Goal: Information Seeking & Learning: Learn about a topic

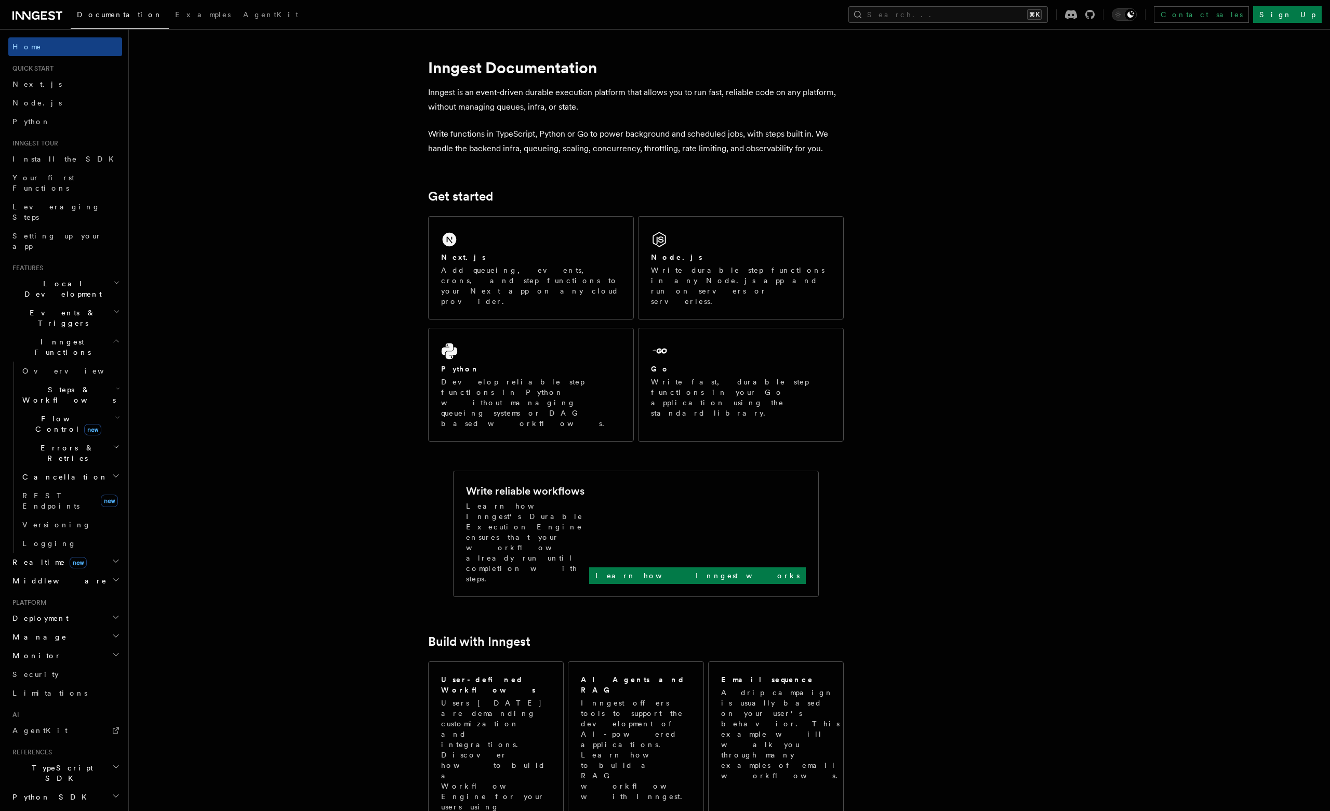
click at [109, 303] on h2 "Events & Triggers" at bounding box center [65, 317] width 114 height 29
click at [69, 567] on link "Fan out" at bounding box center [70, 576] width 104 height 19
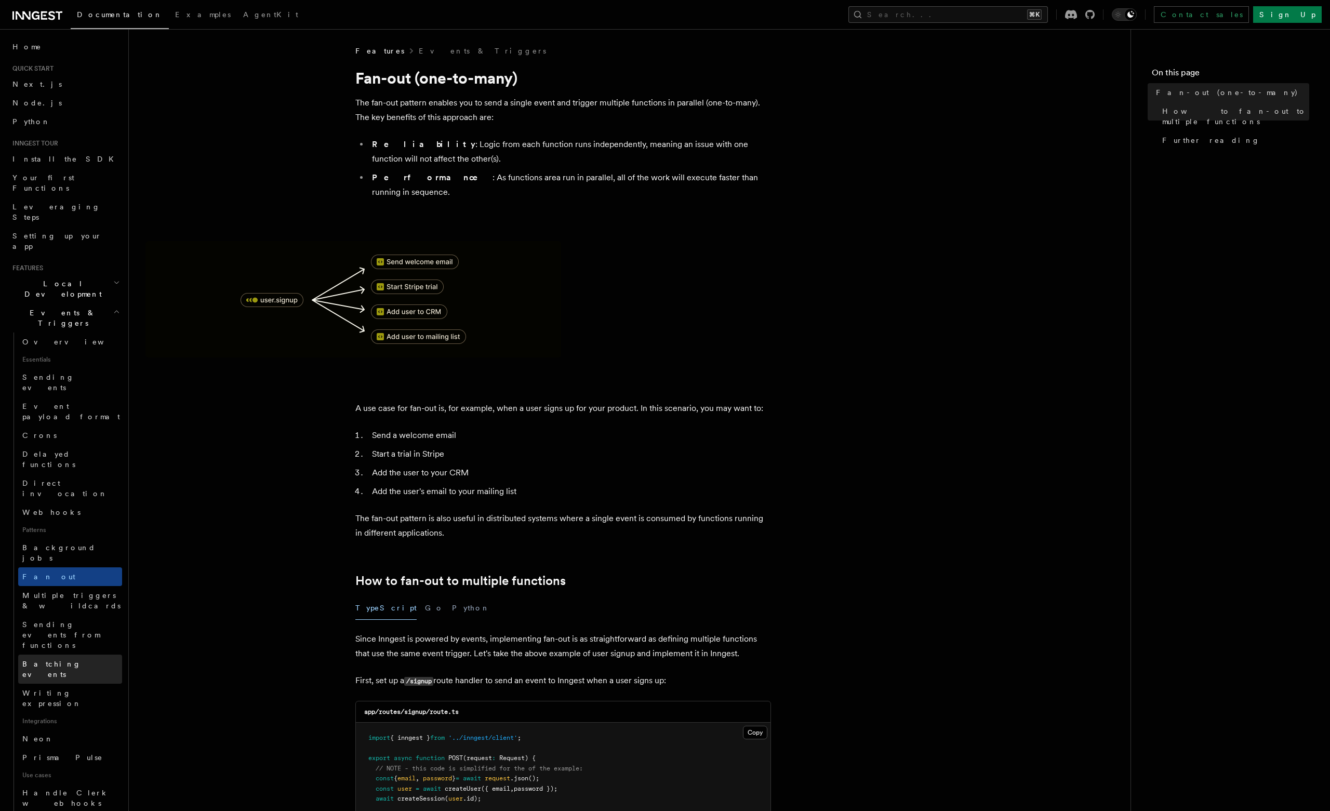
scroll to position [20, 0]
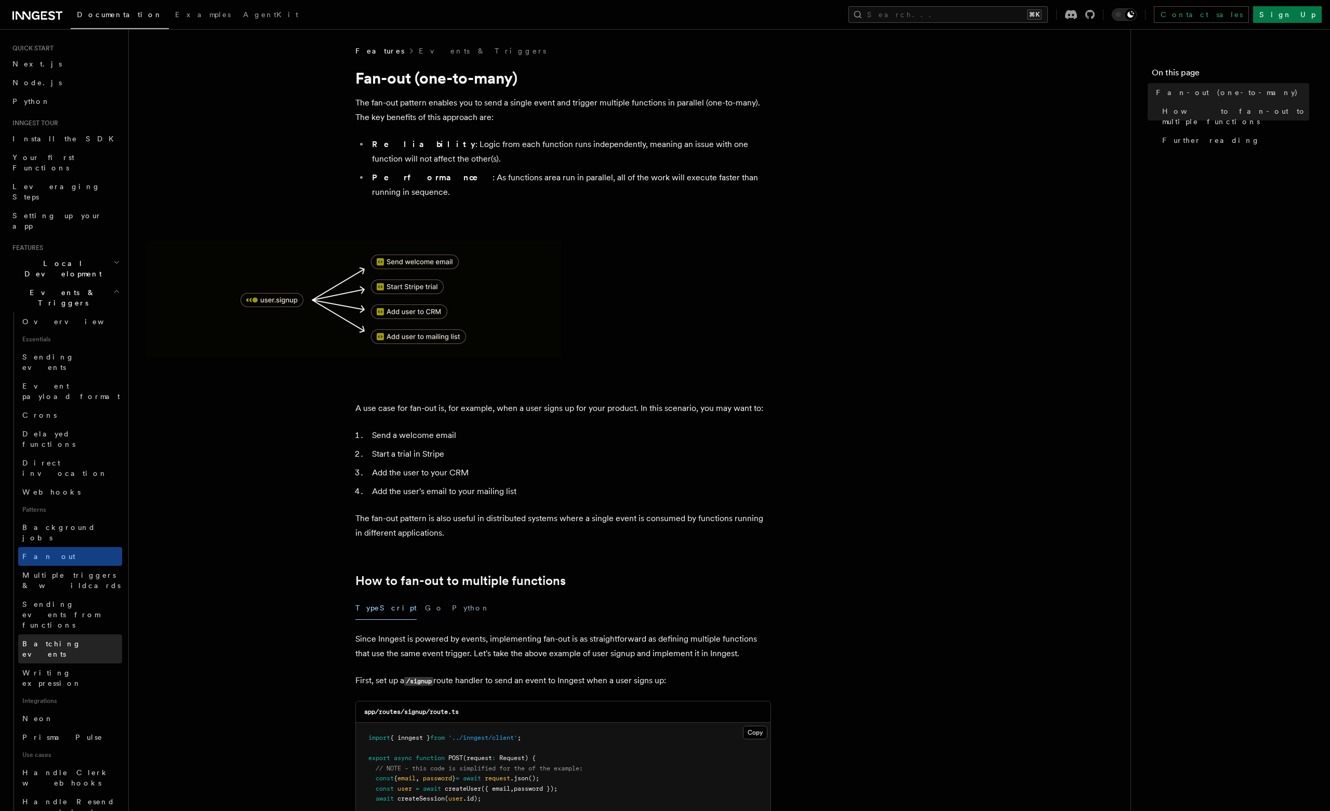
click at [86, 634] on link "Batching events" at bounding box center [70, 648] width 104 height 29
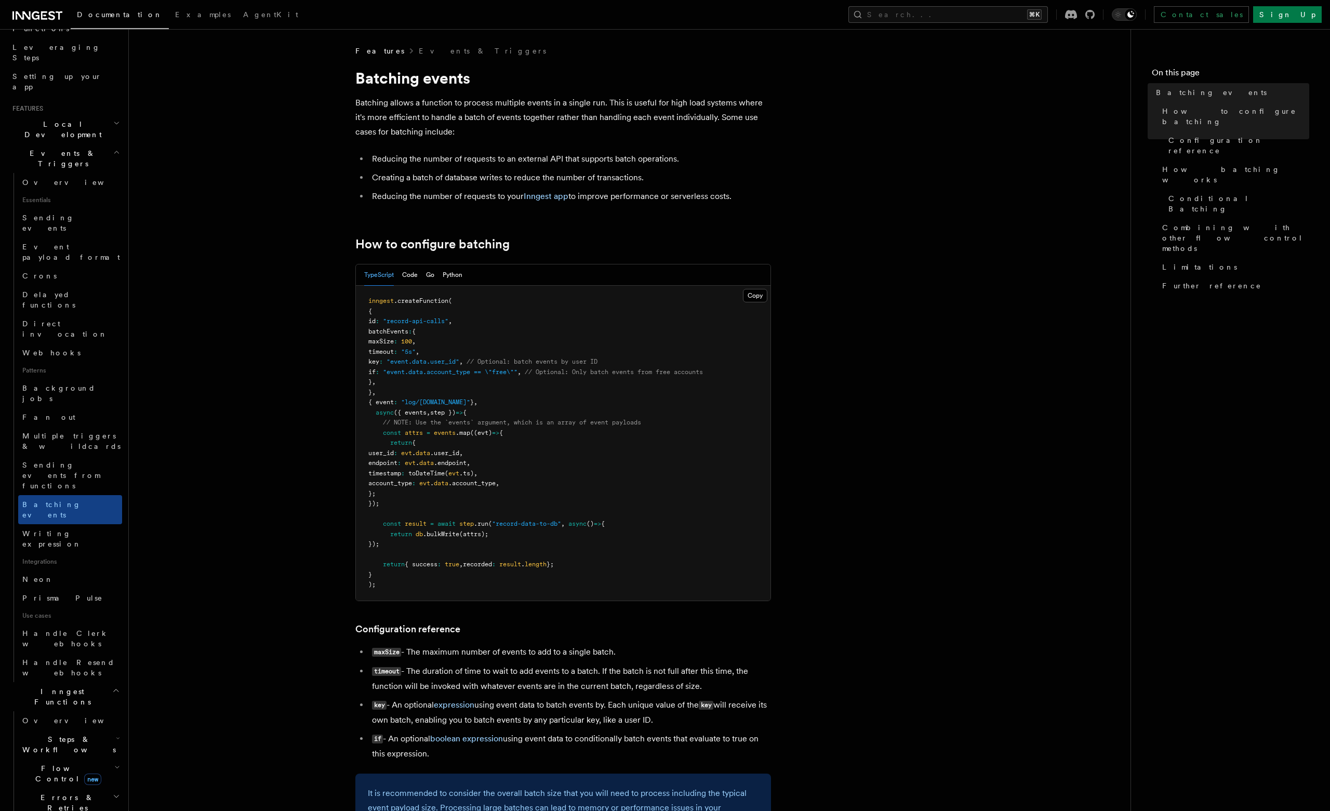
scroll to position [177, 0]
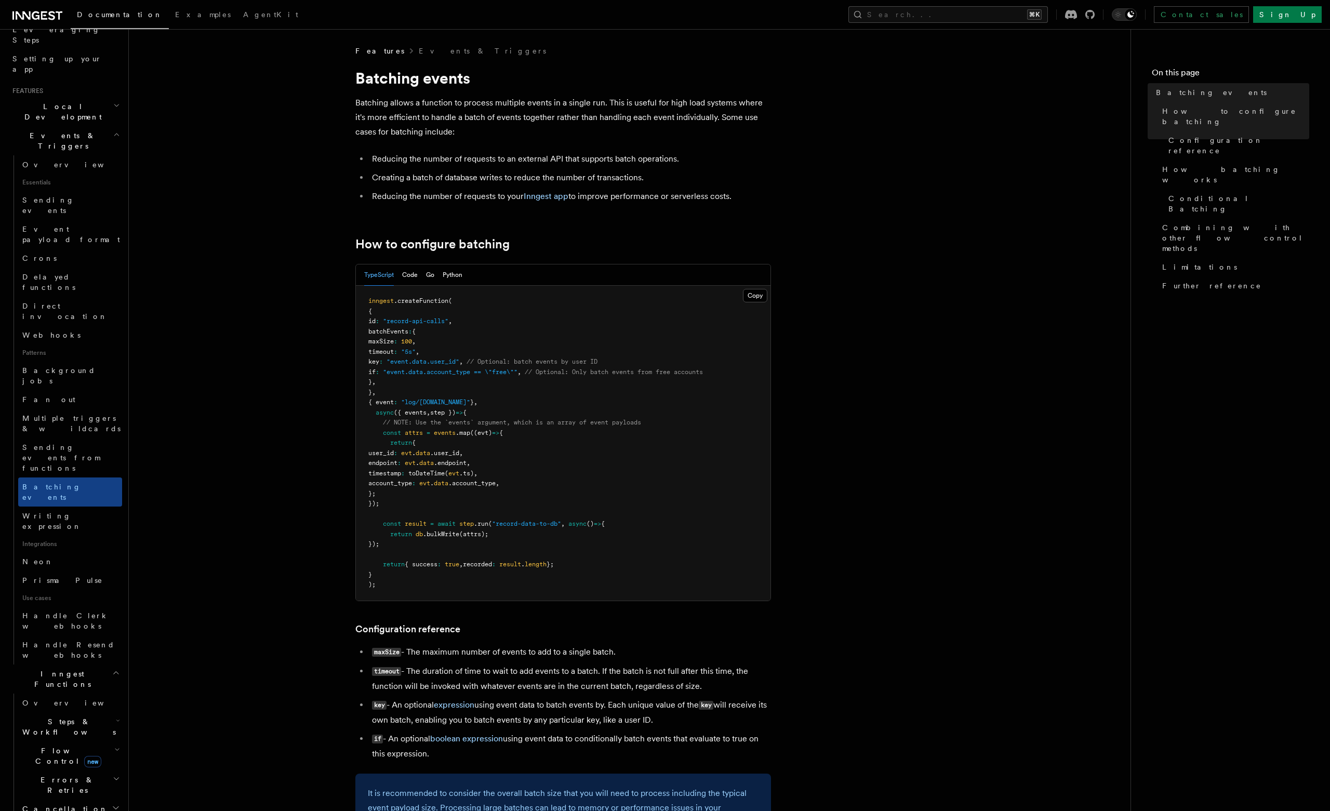
click at [117, 745] on icon "button" at bounding box center [117, 749] width 6 height 8
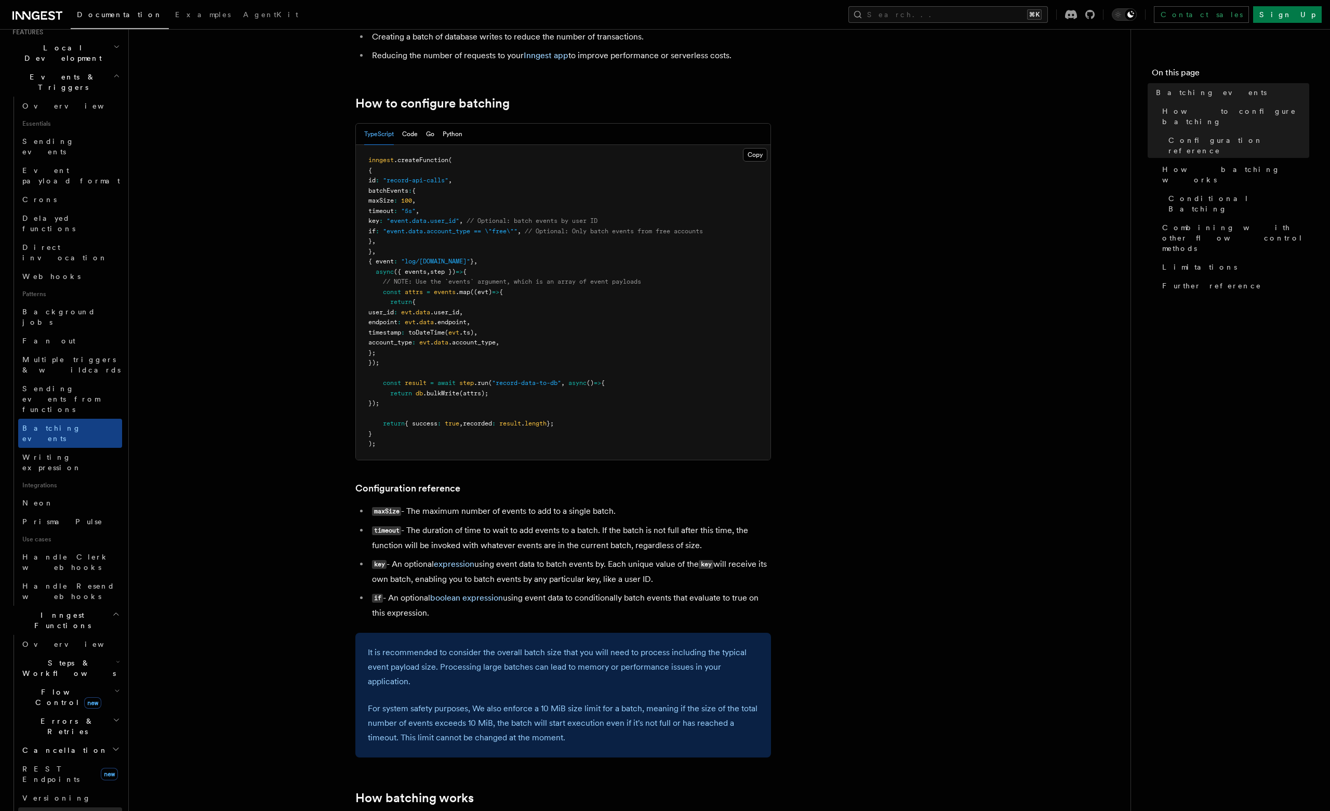
scroll to position [243, 0]
click at [89, 734] on h2 "Cancellation" at bounding box center [70, 743] width 104 height 19
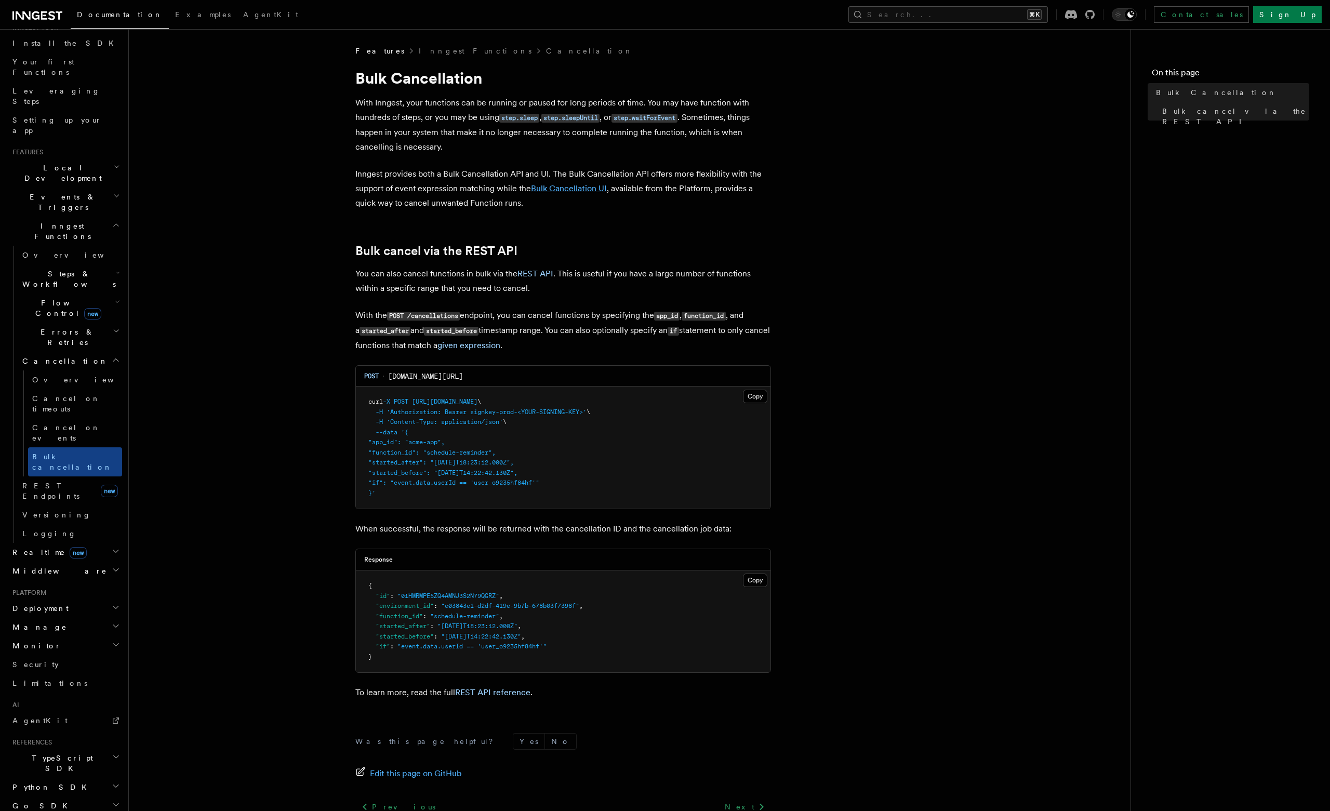
click at [560, 192] on link "Bulk Cancellation UI" at bounding box center [569, 188] width 76 height 10
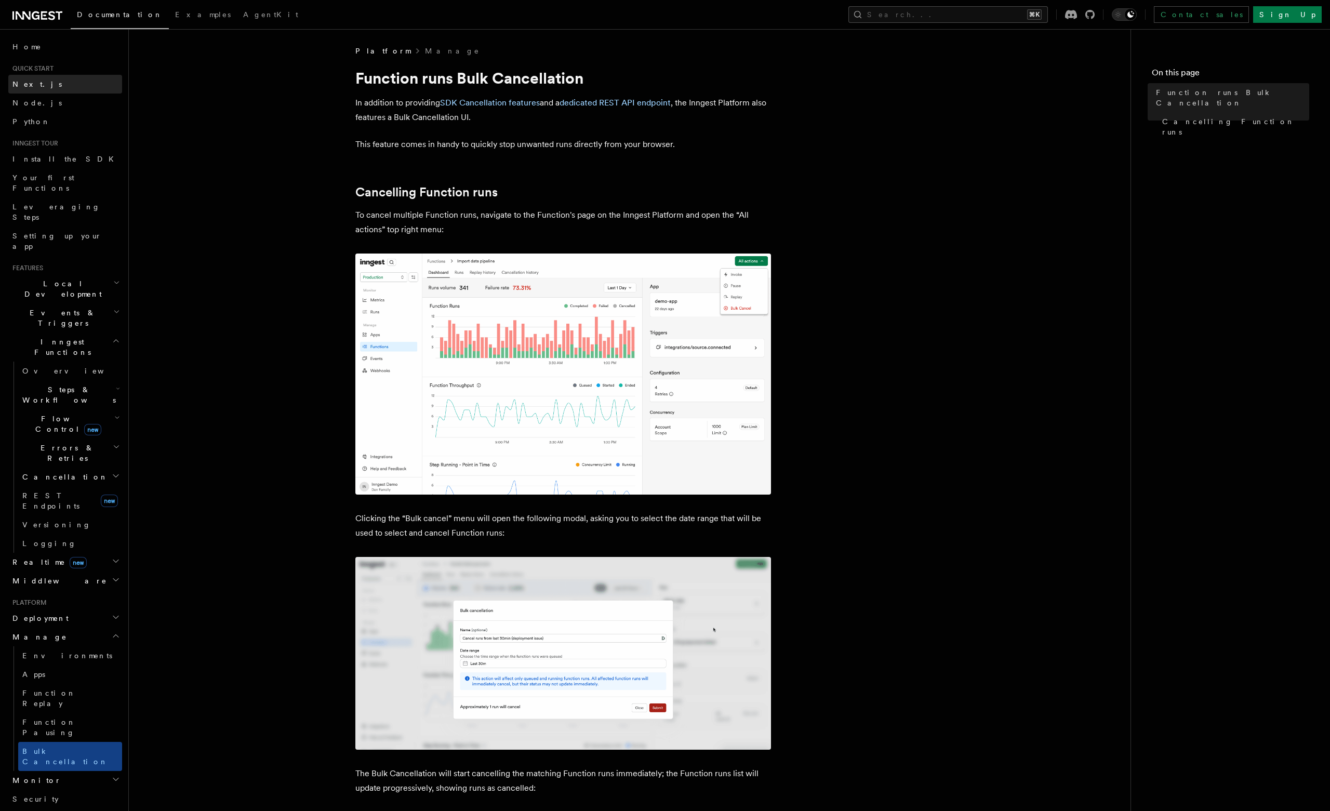
click at [38, 80] on link "Next.js" at bounding box center [65, 84] width 114 height 19
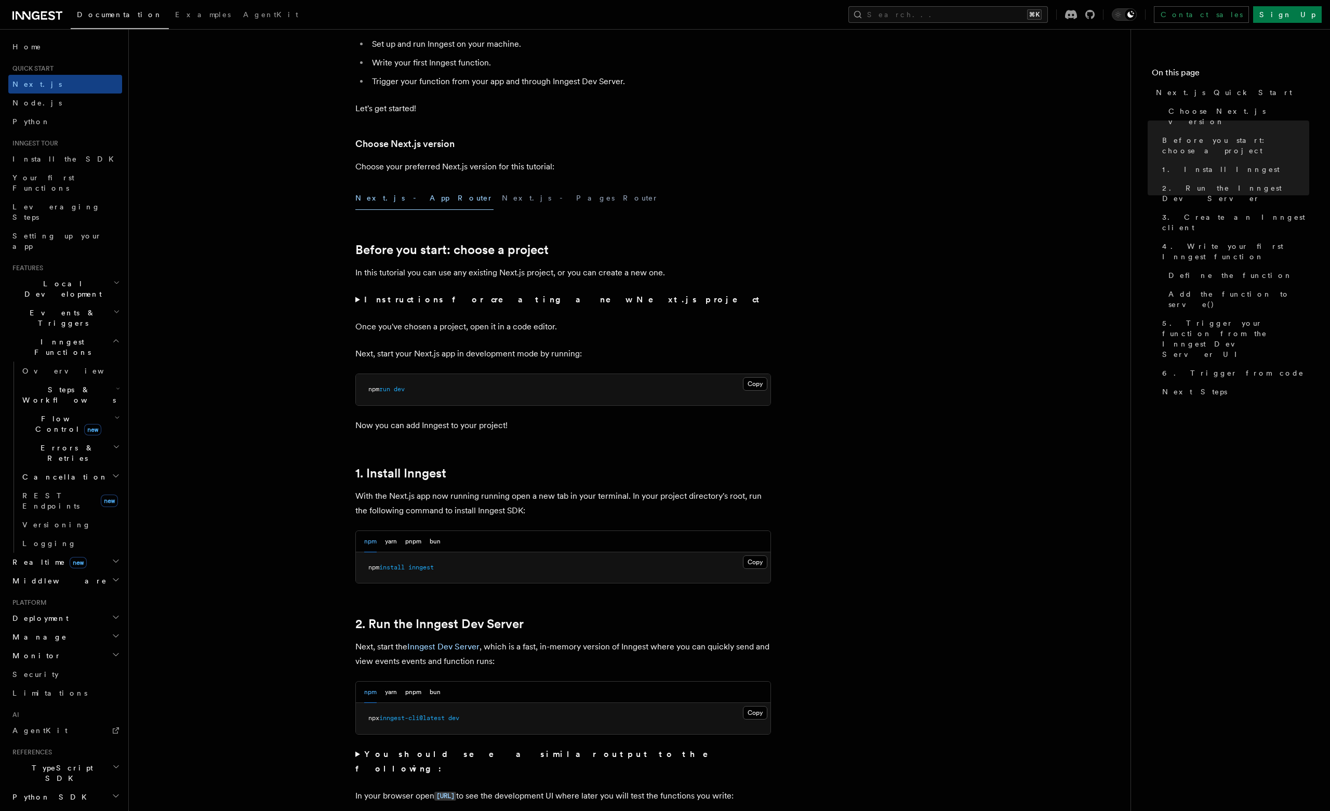
scroll to position [47, 0]
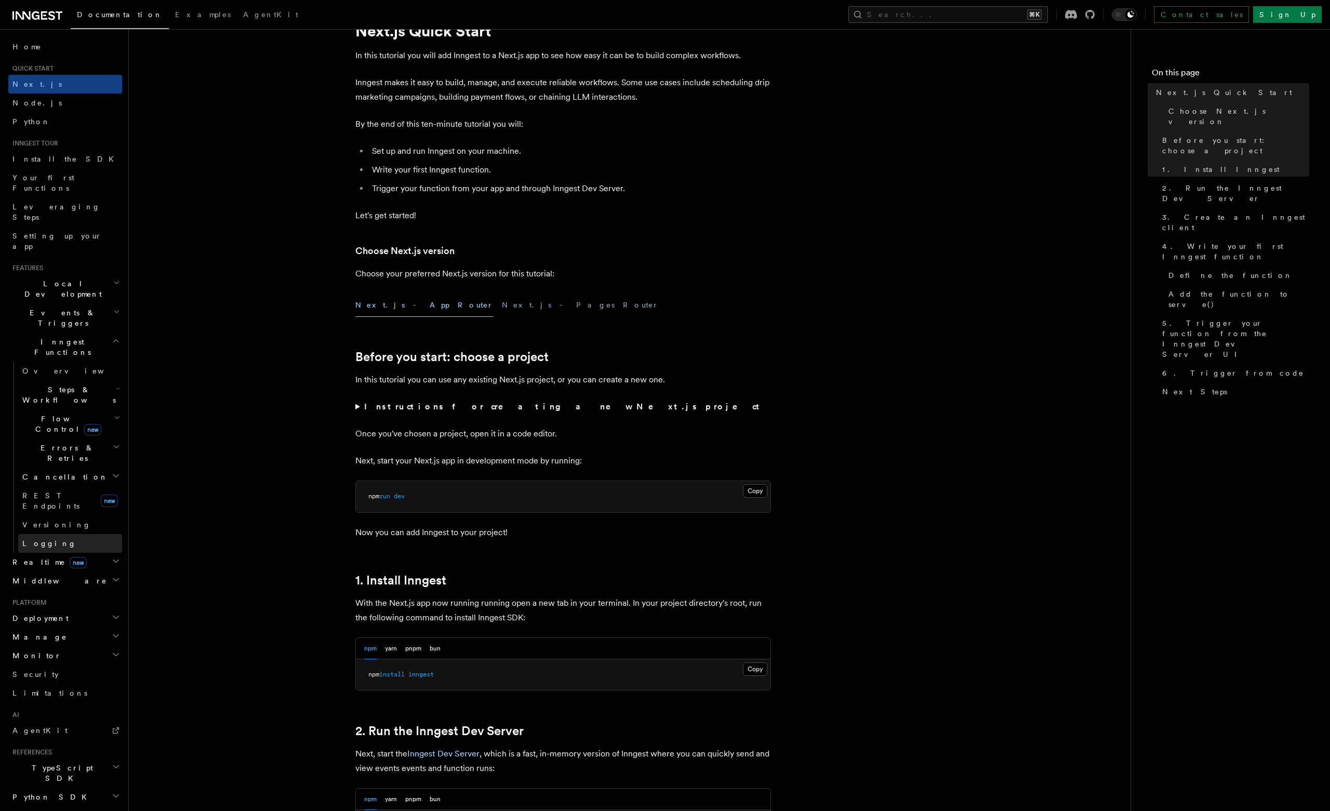
click at [61, 534] on link "Logging" at bounding box center [70, 543] width 104 height 19
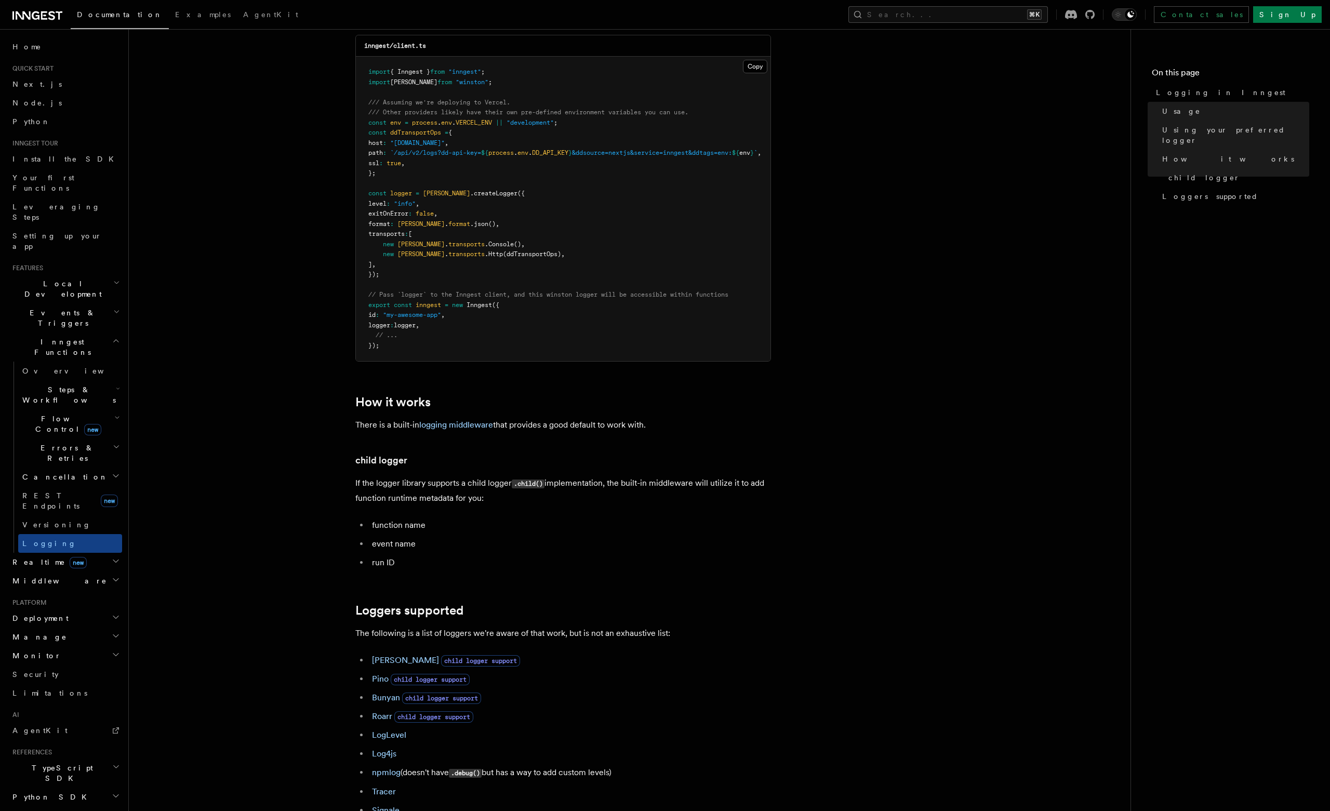
scroll to position [1009, 0]
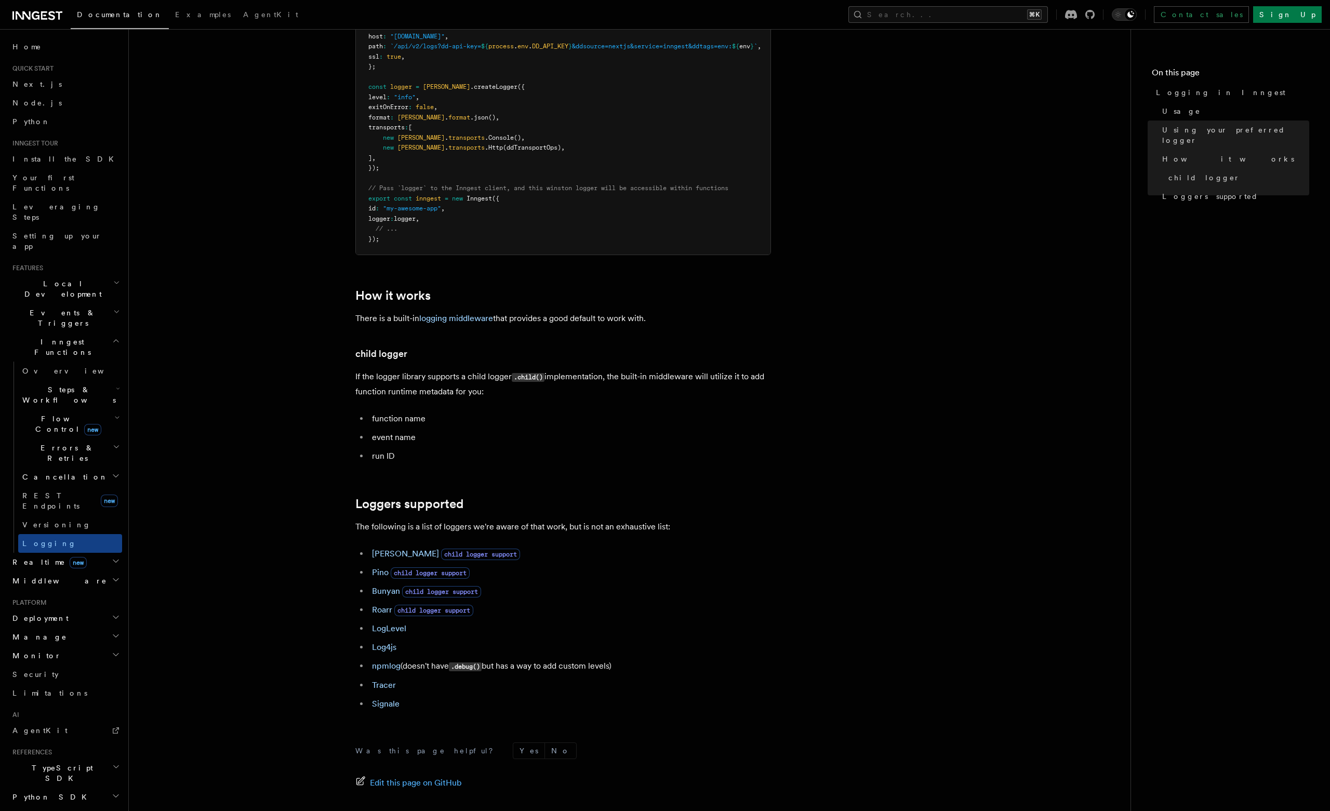
scroll to position [47, 0]
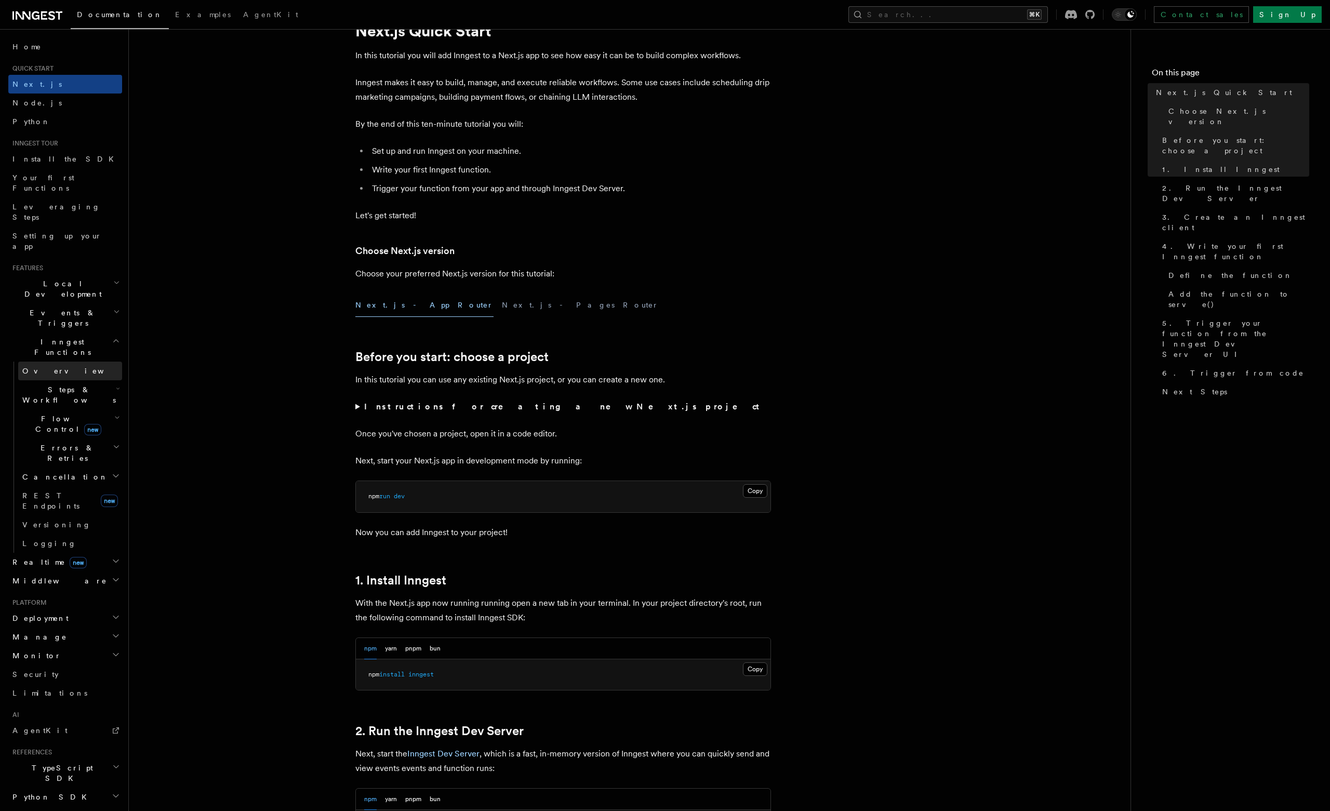
click at [50, 367] on span "Overview" at bounding box center [75, 371] width 107 height 8
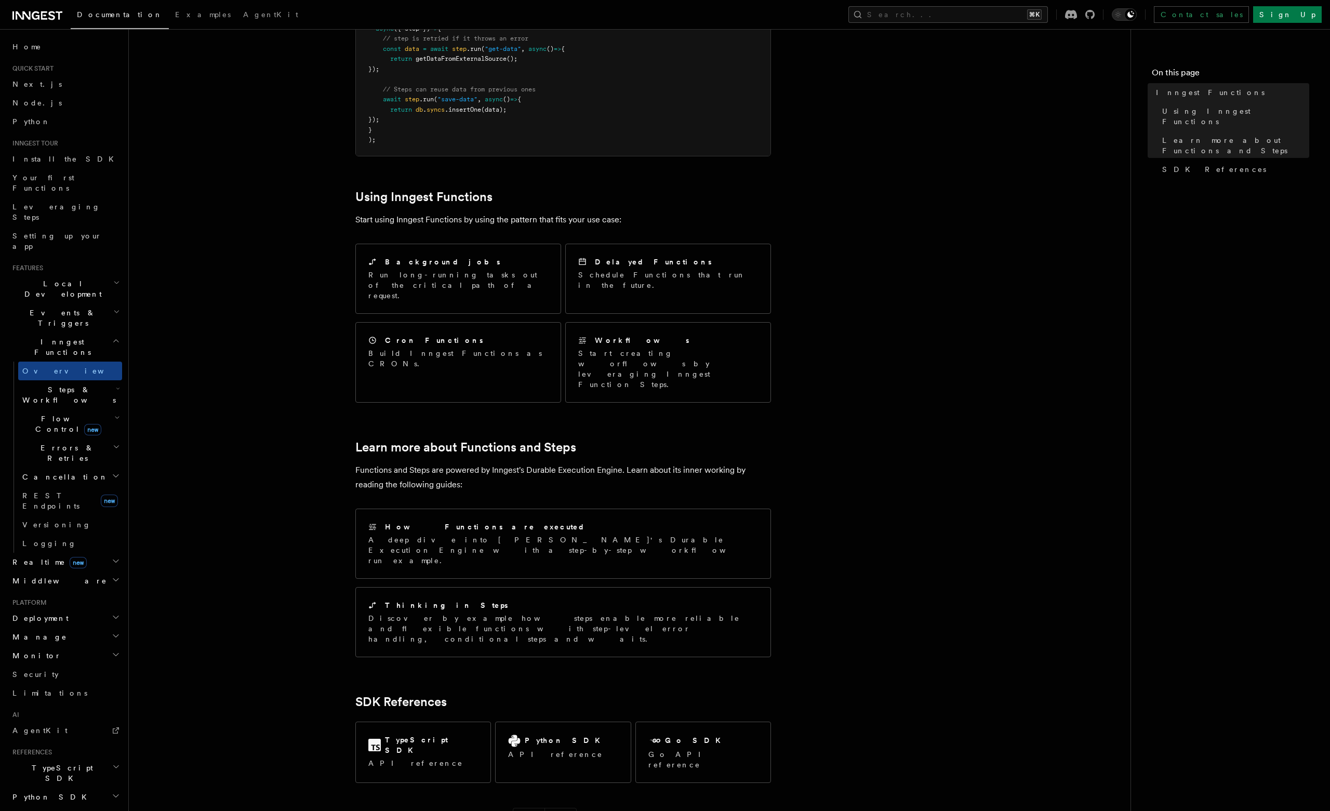
scroll to position [429, 0]
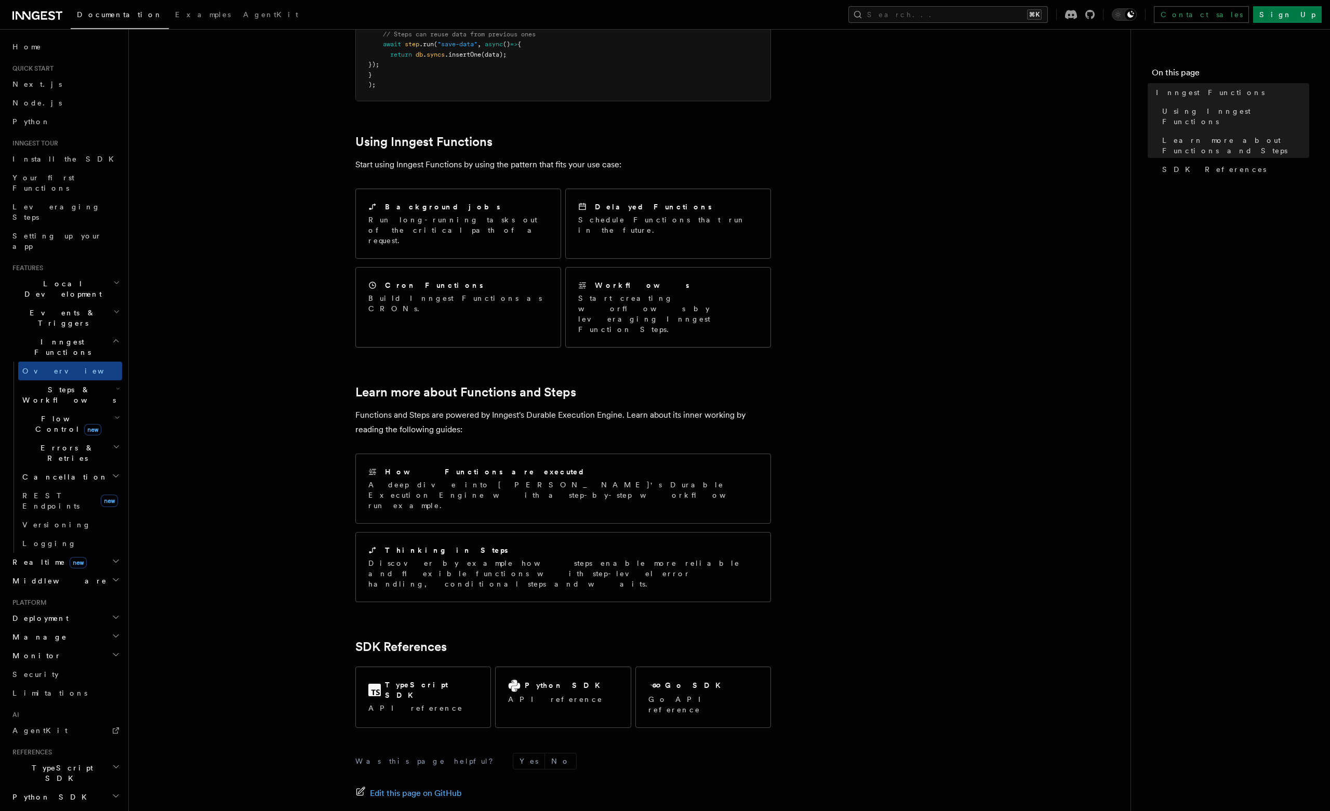
click at [96, 380] on h2 "Steps & Workflows" at bounding box center [70, 394] width 104 height 29
click at [82, 409] on link "Overview" at bounding box center [75, 418] width 94 height 19
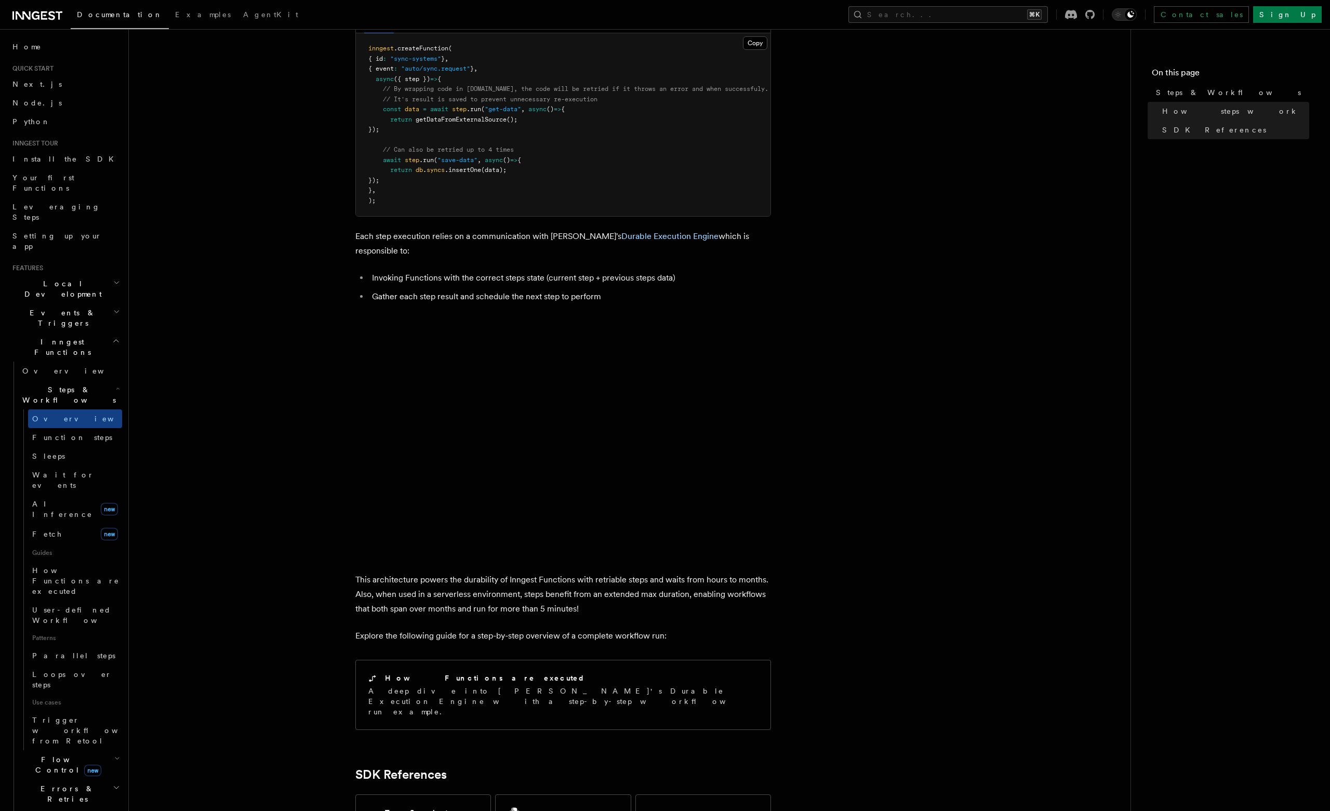
scroll to position [705, 0]
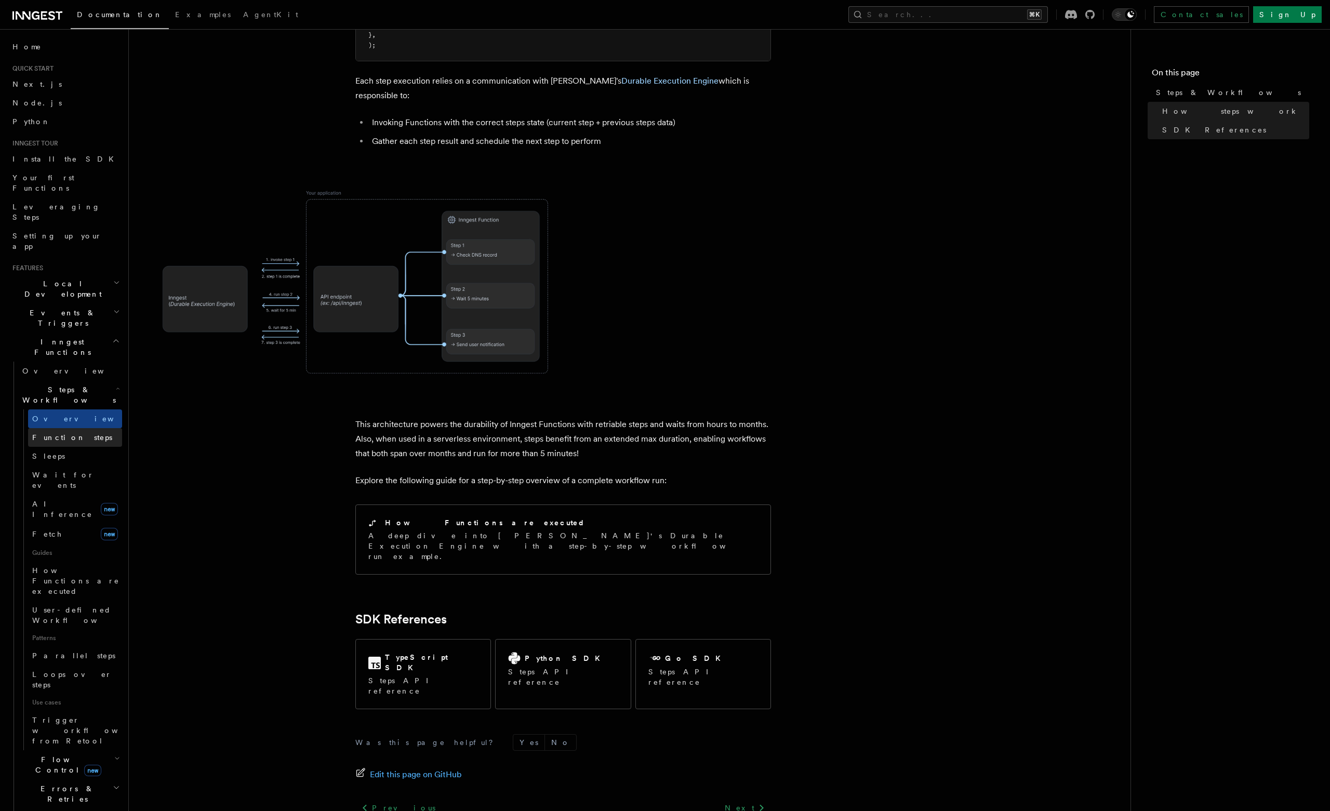
click at [49, 433] on span "Function steps" at bounding box center [72, 437] width 80 height 8
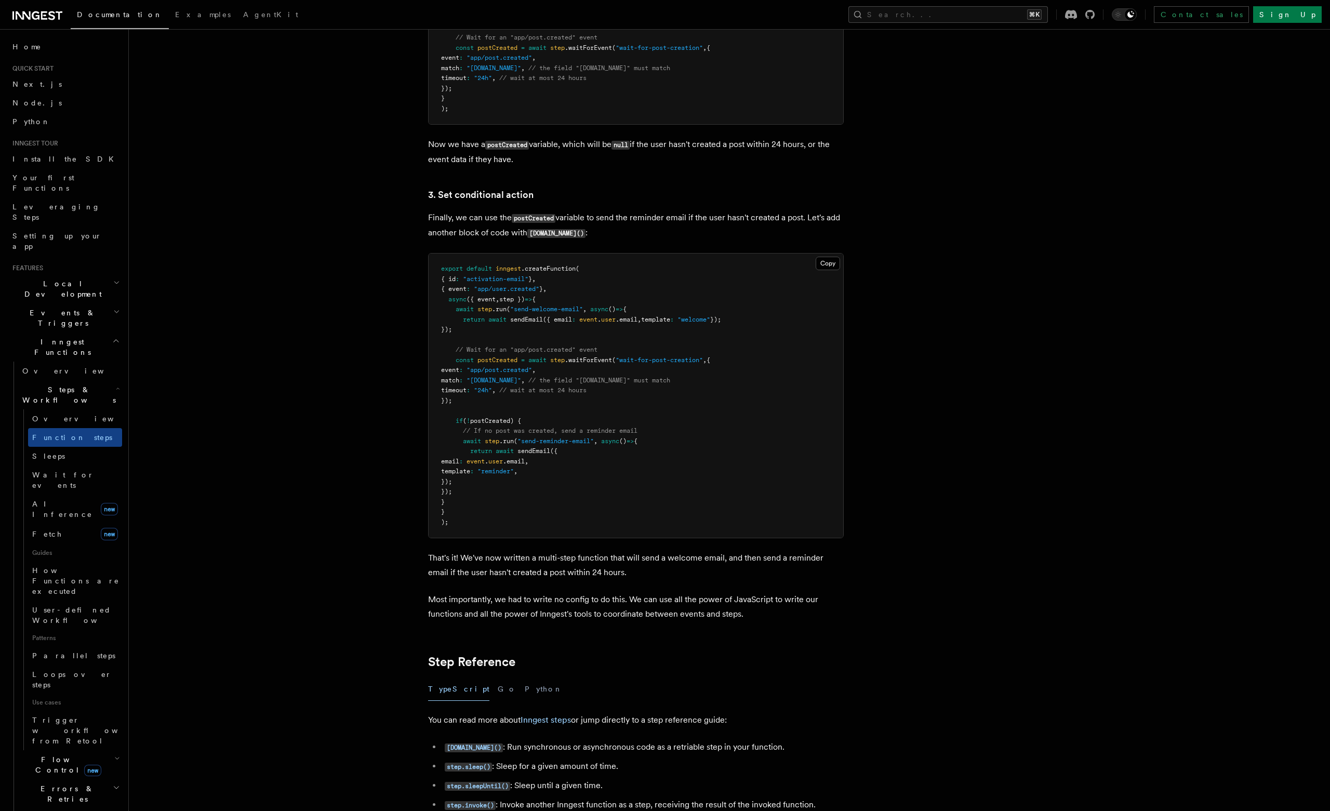
scroll to position [1439, 0]
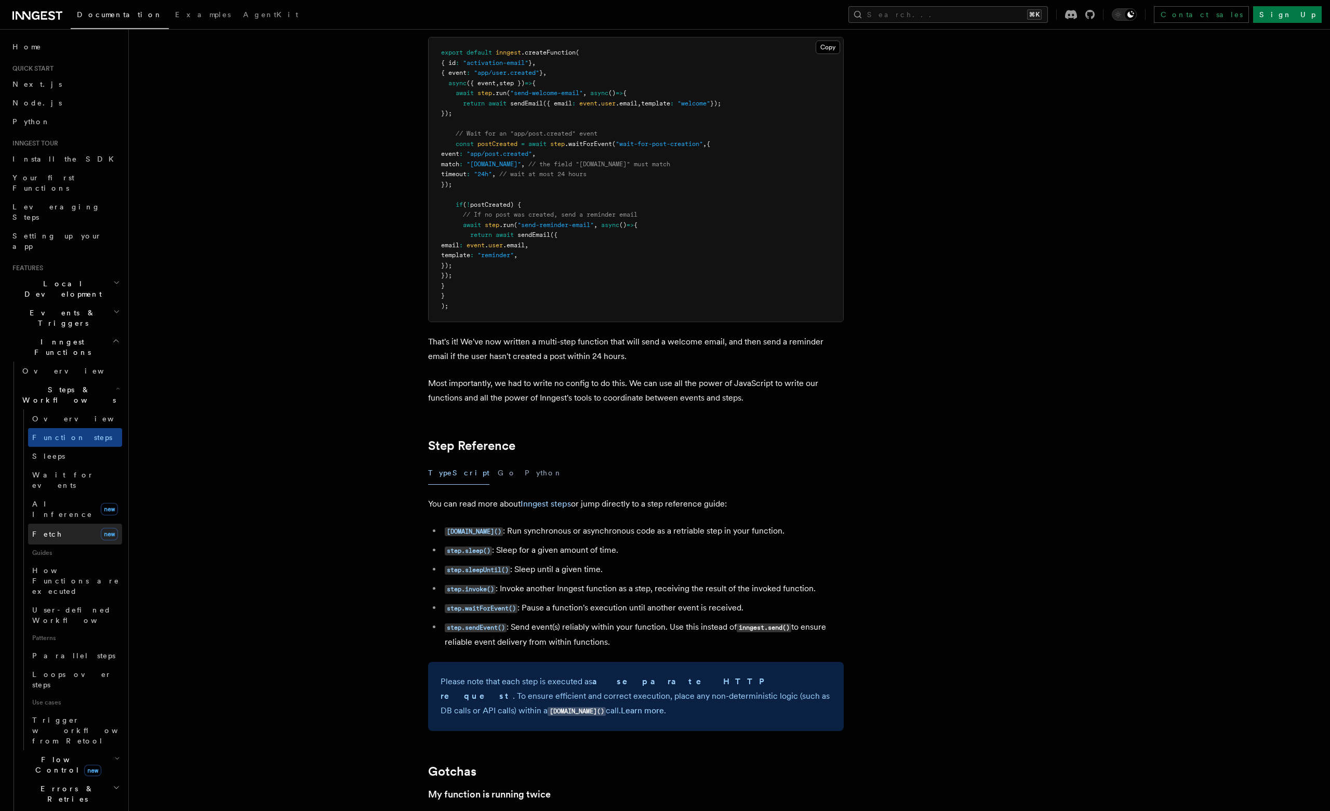
click at [75, 524] on link "Fetch new" at bounding box center [75, 534] width 94 height 21
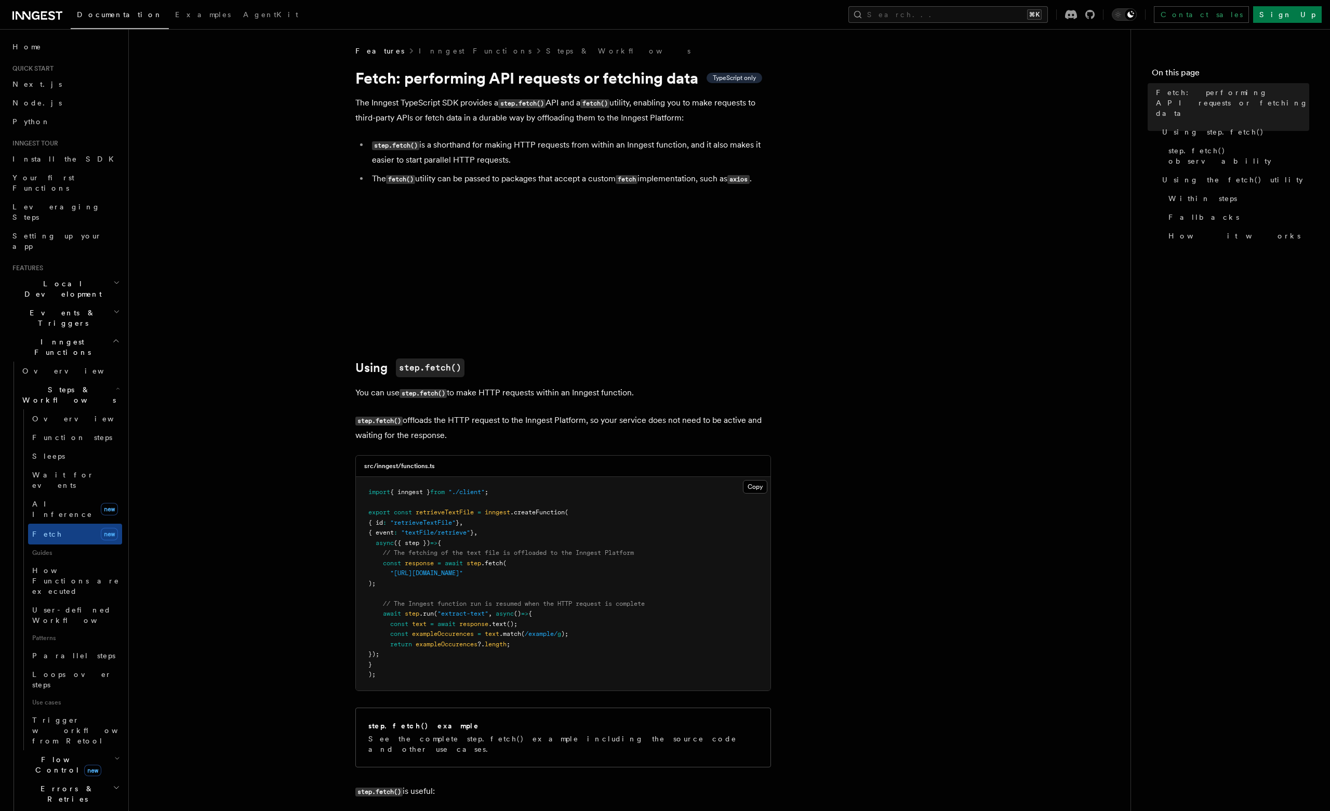
scroll to position [153, 0]
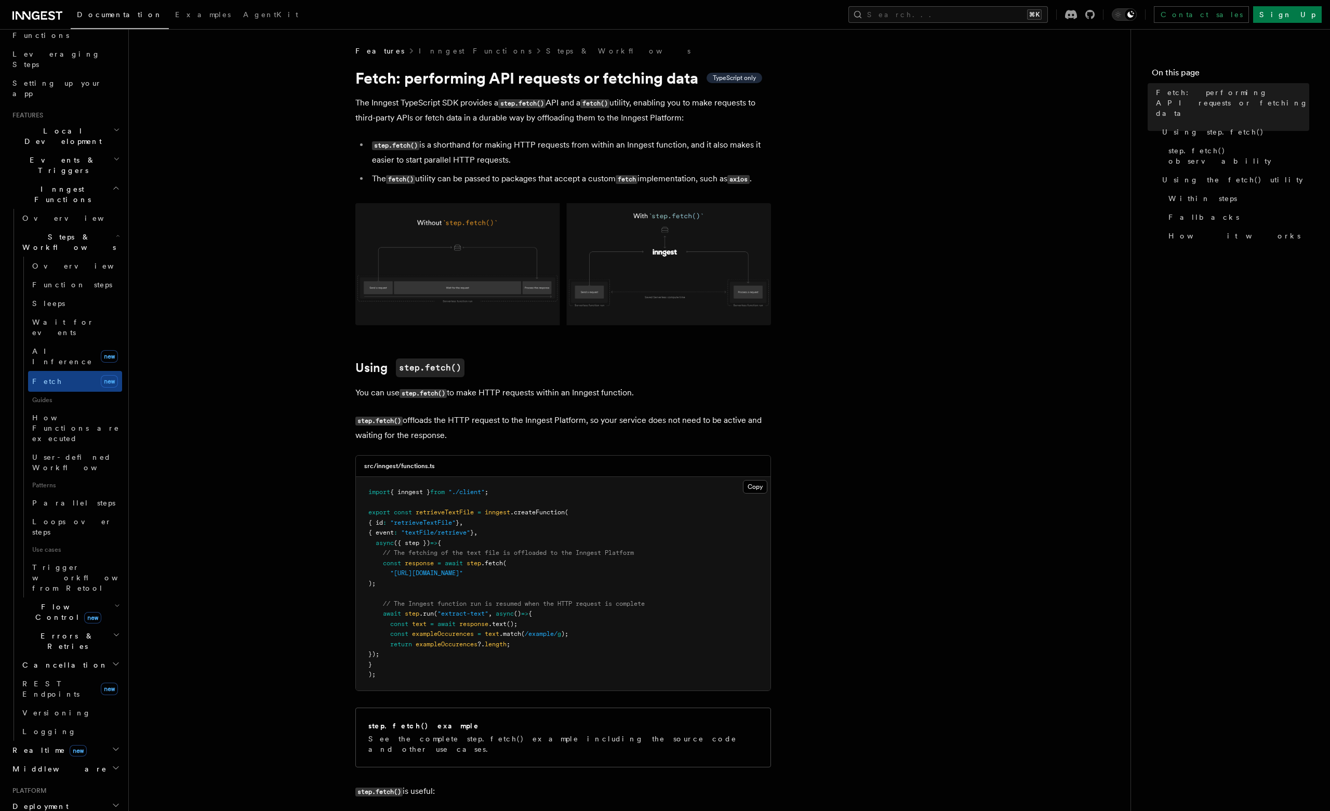
click at [109, 741] on h2 "Realtime new" at bounding box center [65, 750] width 114 height 19
click at [99, 759] on h2 "Middleware" at bounding box center [65, 768] width 114 height 19
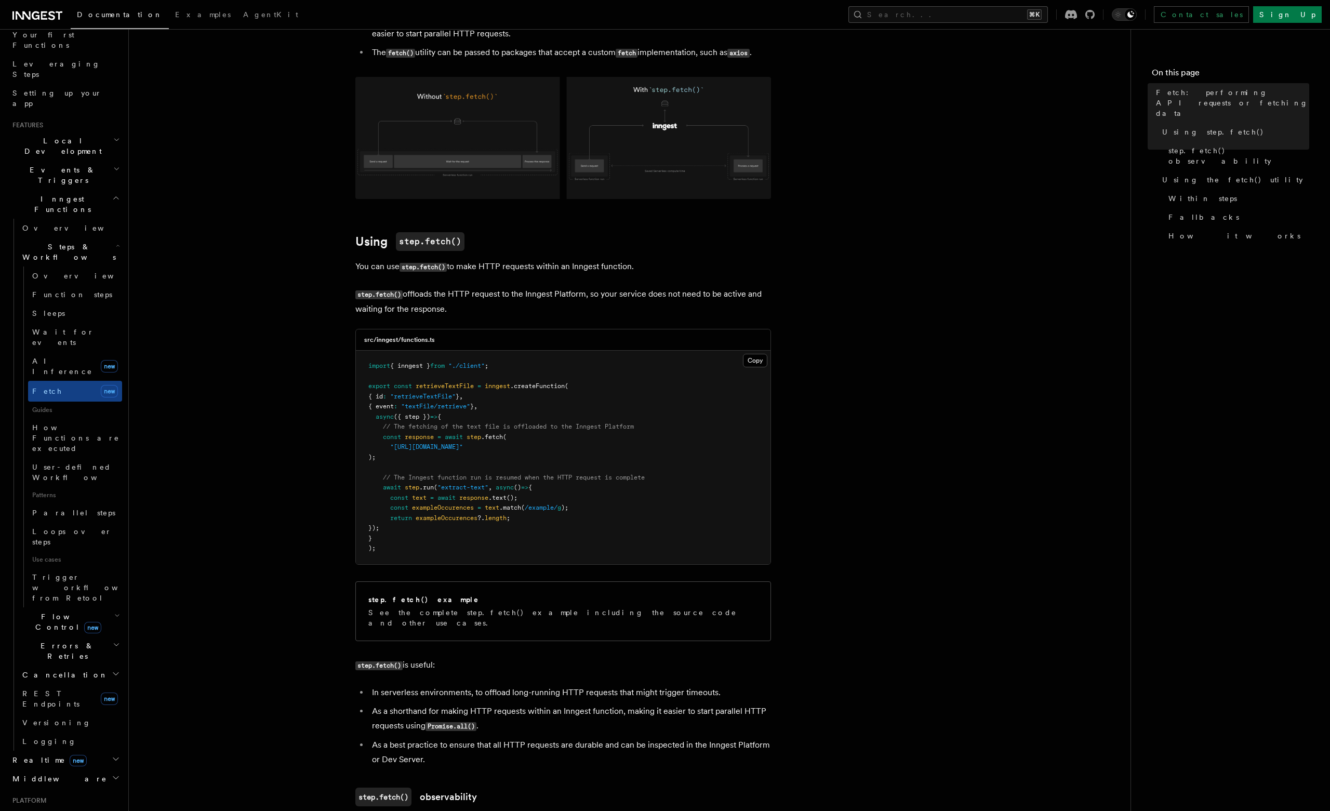
scroll to position [0, 0]
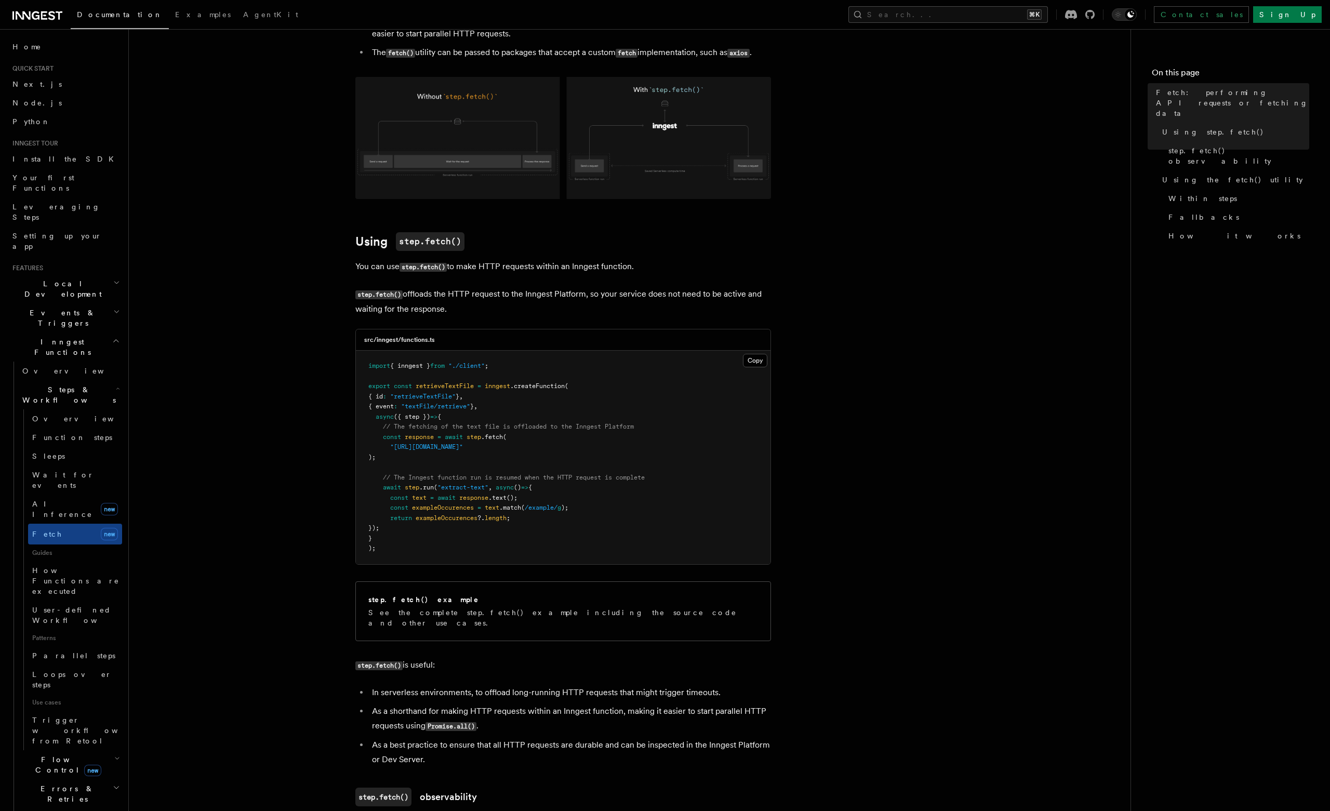
click at [114, 308] on icon "button" at bounding box center [116, 312] width 7 height 8
click at [86, 538] on link "Background jobs" at bounding box center [70, 552] width 104 height 29
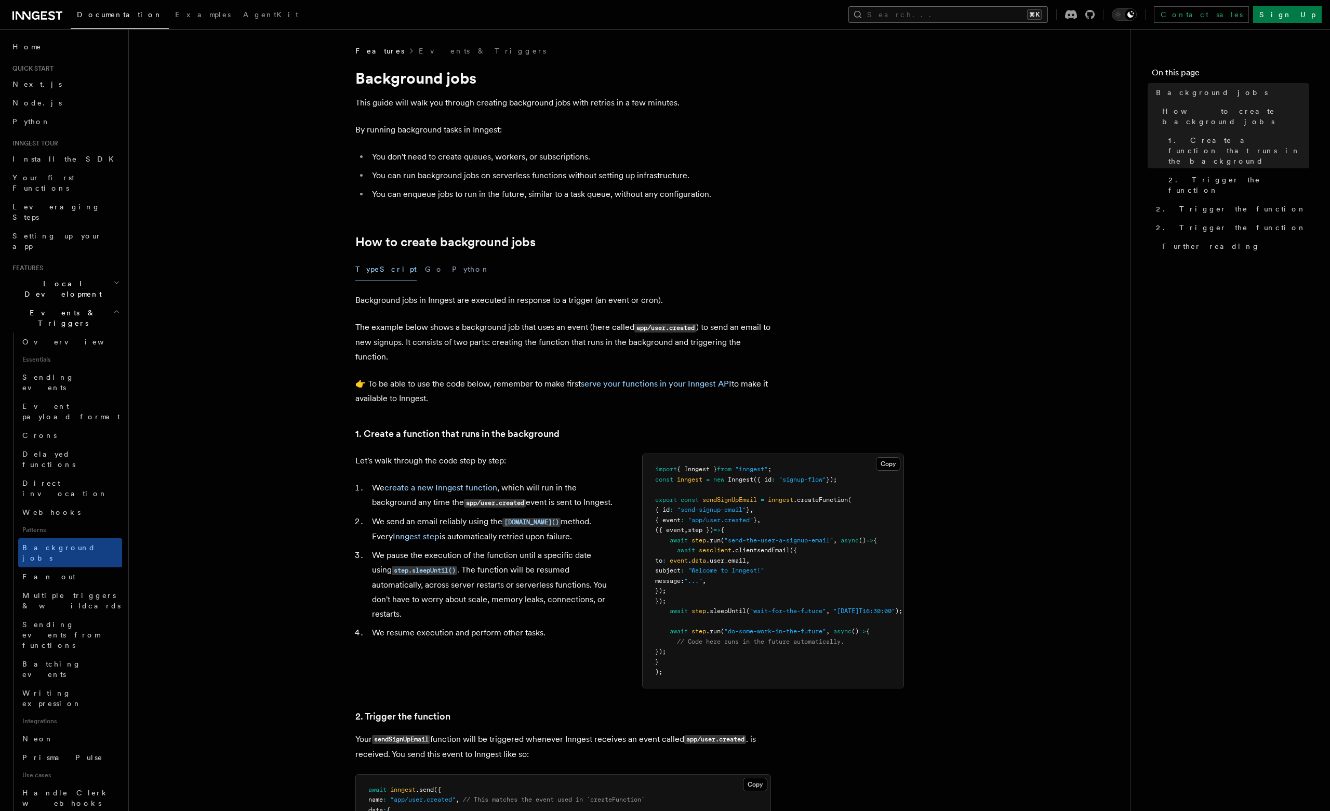
click at [1048, 8] on button "Search... ⌘K" at bounding box center [947, 14] width 199 height 17
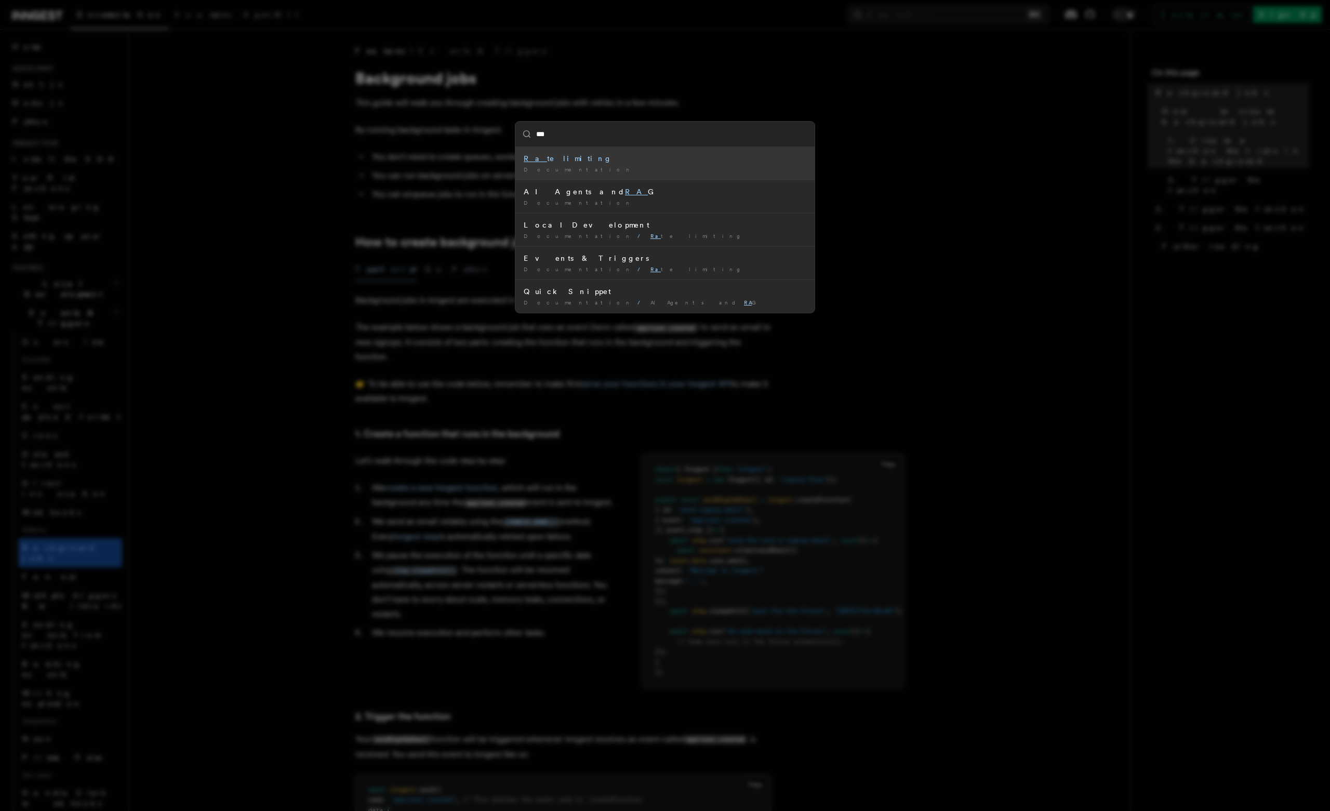
type input "****"
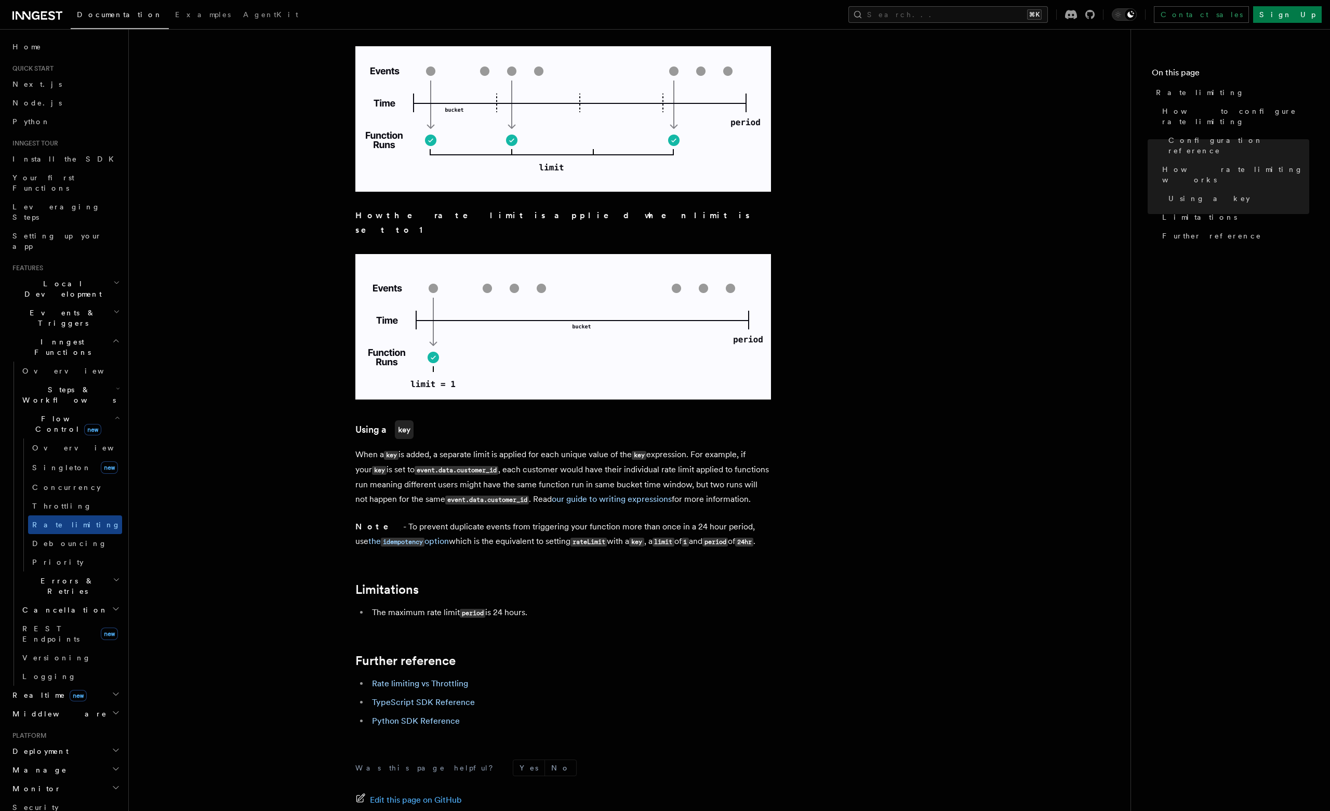
scroll to position [1265, 0]
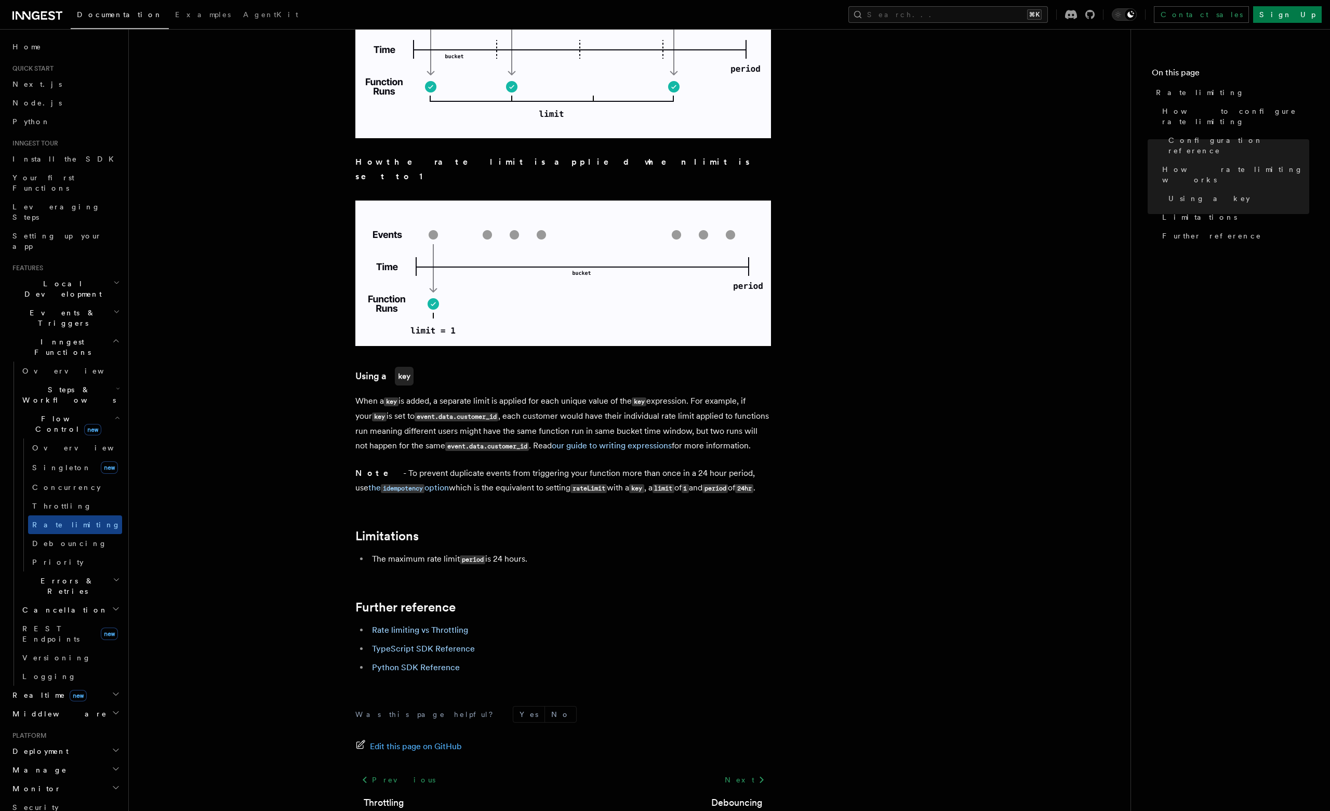
click at [501, 600] on h2 "Further reference" at bounding box center [563, 607] width 416 height 15
click at [82, 457] on link "Singleton new" at bounding box center [75, 467] width 94 height 21
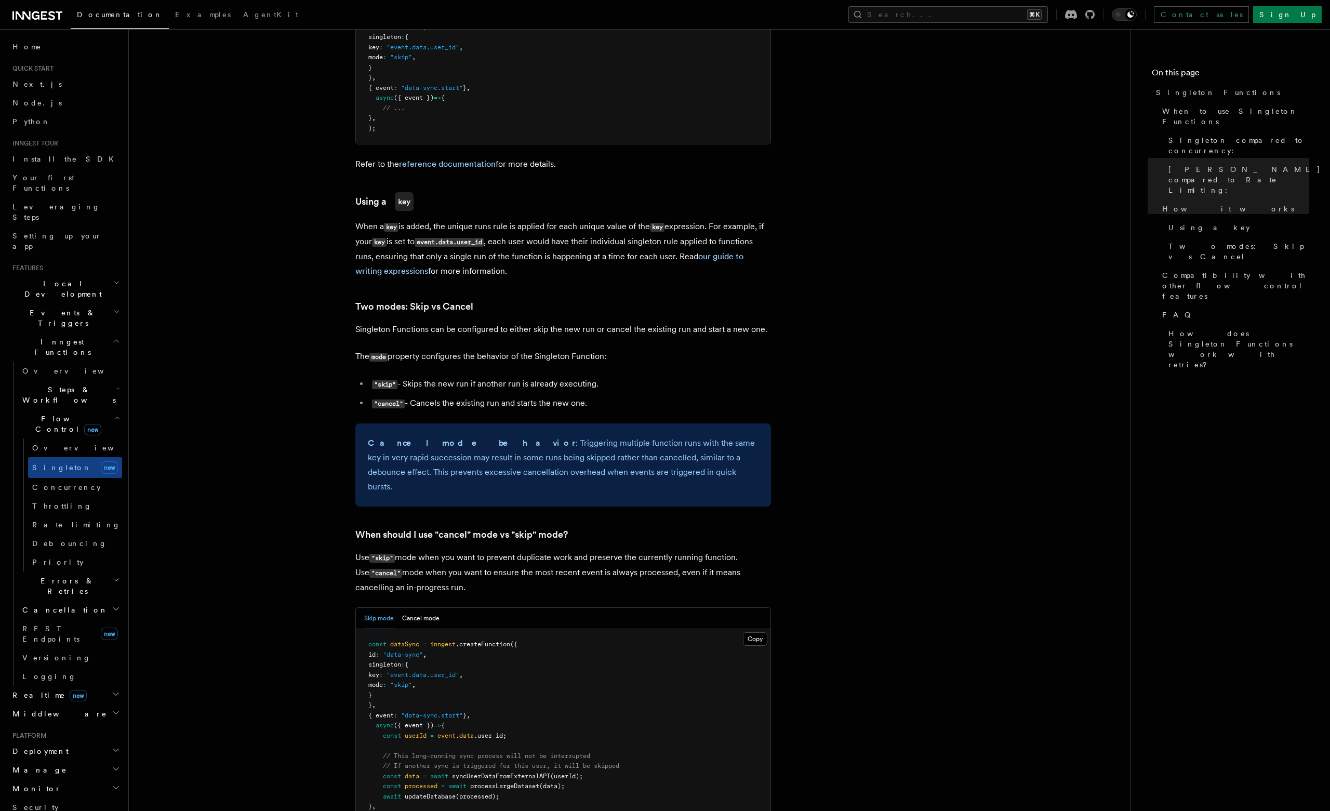
scroll to position [978, 0]
